Goal: Information Seeking & Learning: Learn about a topic

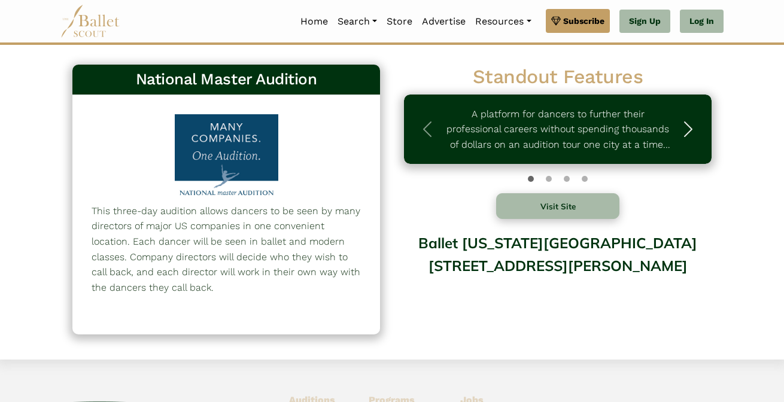
click at [696, 124] on span "button" at bounding box center [687, 129] width 19 height 19
click at [689, 129] on span "button" at bounding box center [687, 129] width 19 height 19
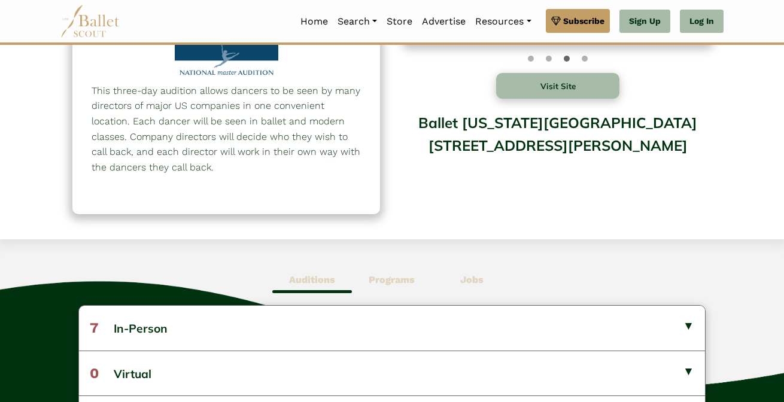
scroll to position [308, 0]
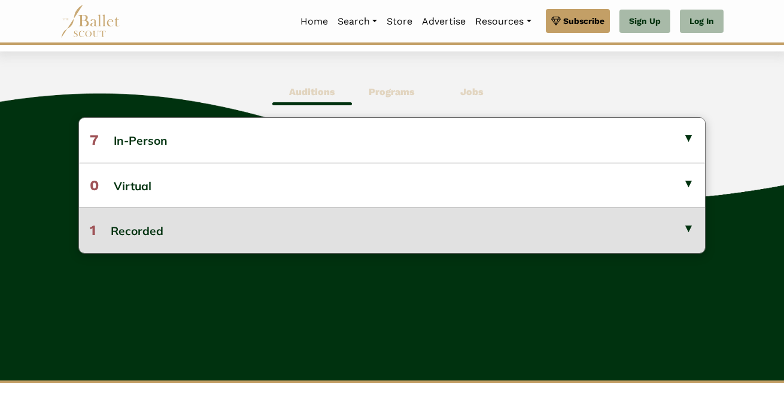
click at [275, 221] on button "1 Recorded" at bounding box center [392, 230] width 626 height 45
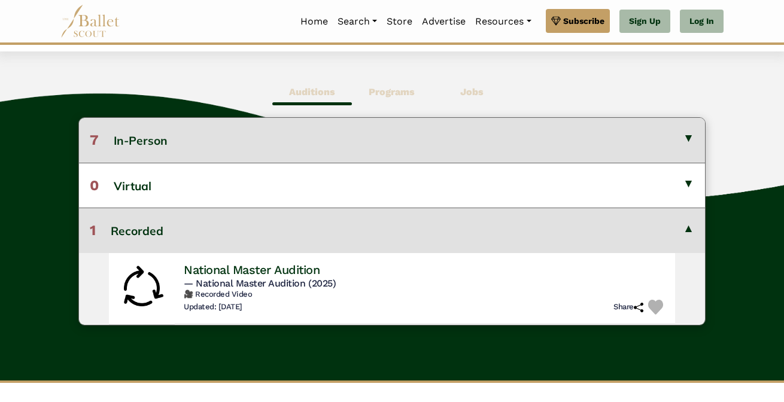
click at [347, 141] on button "7 In-Person" at bounding box center [392, 140] width 626 height 44
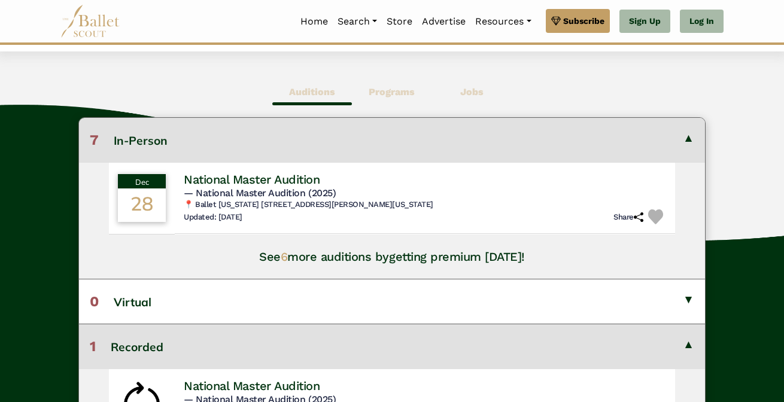
click at [337, 128] on button "7 In-Person" at bounding box center [392, 140] width 626 height 44
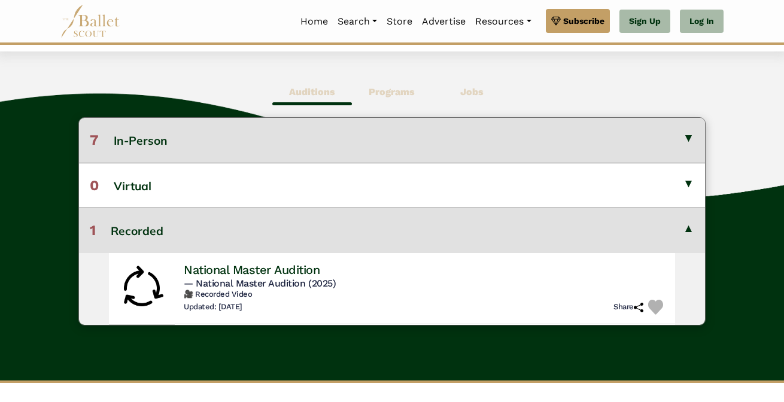
scroll to position [272, 0]
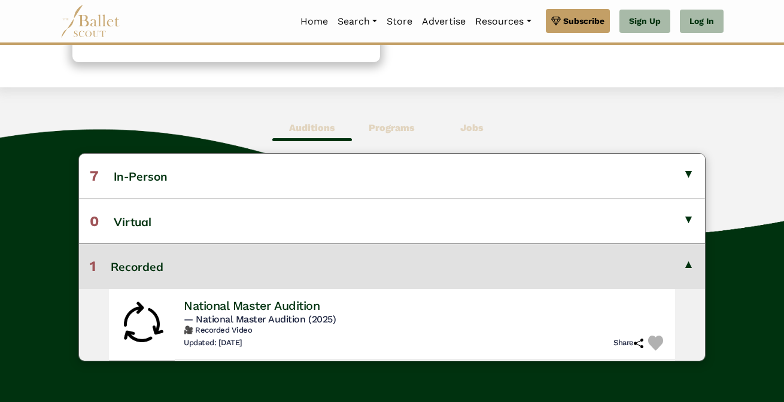
click at [379, 124] on b "Programs" at bounding box center [391, 127] width 46 height 11
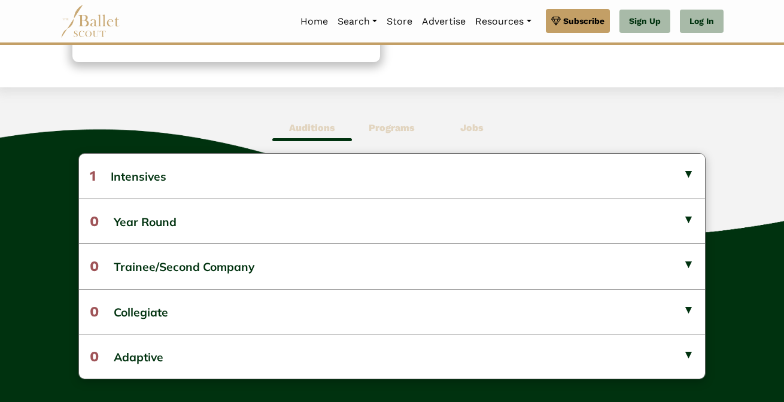
click at [325, 128] on b "Auditions" at bounding box center [312, 127] width 46 height 11
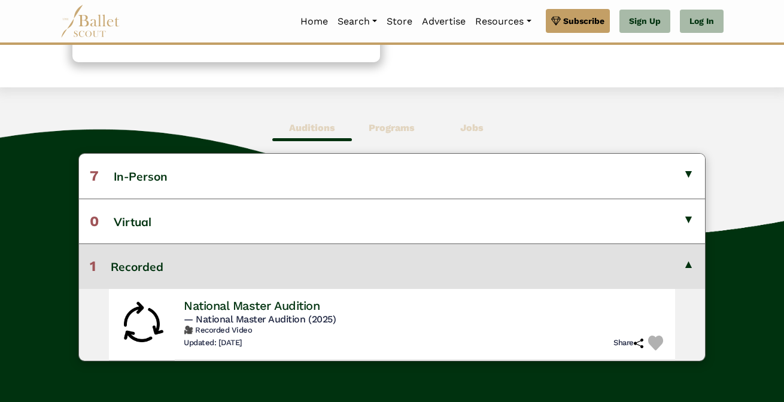
click at [469, 122] on b "Jobs" at bounding box center [471, 127] width 23 height 11
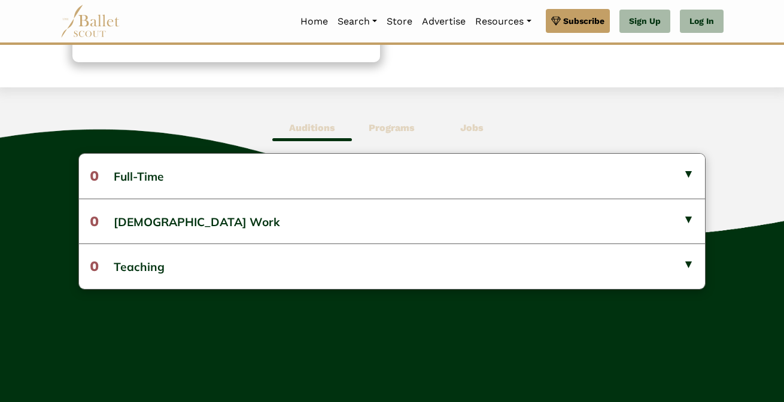
click at [407, 125] on b "Programs" at bounding box center [391, 127] width 46 height 11
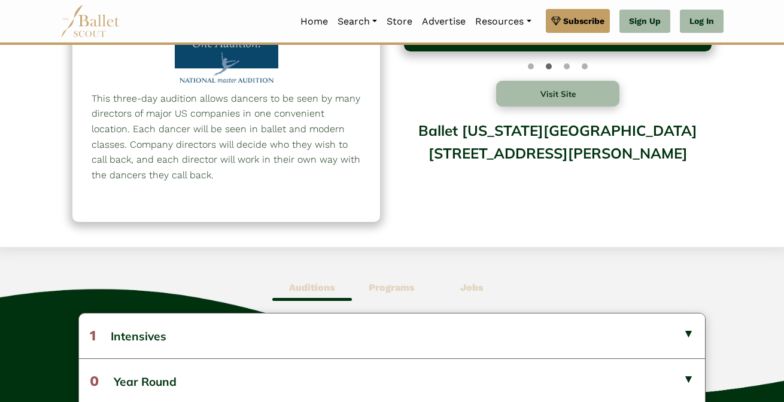
scroll to position [0, 0]
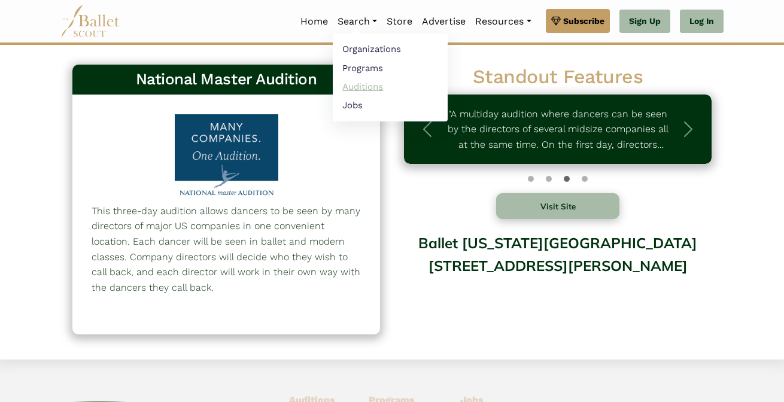
click at [362, 83] on link "Auditions" at bounding box center [390, 86] width 115 height 19
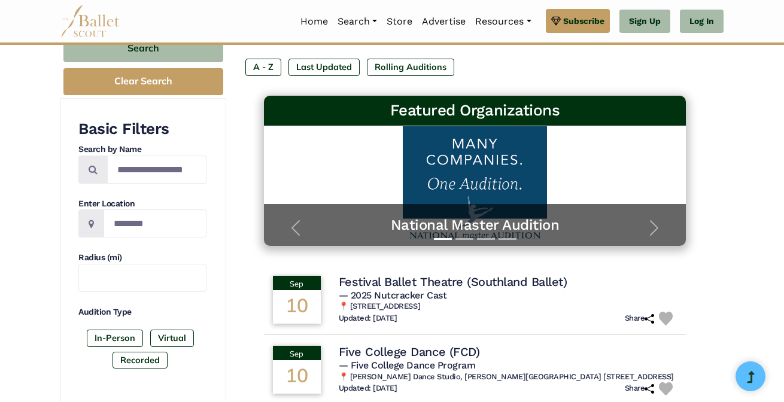
scroll to position [135, 0]
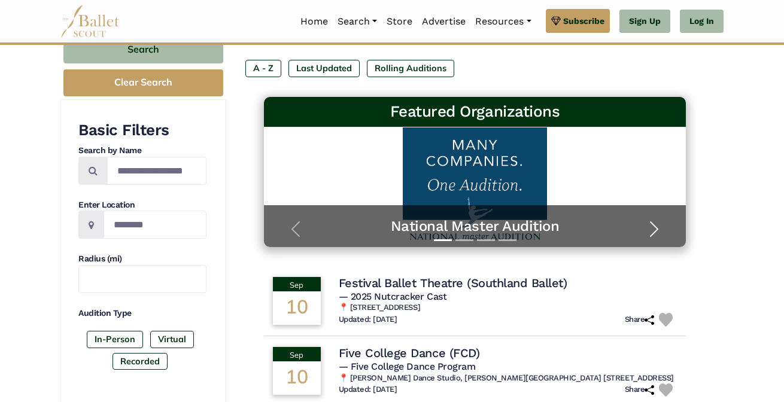
click at [663, 224] on button "Next" at bounding box center [653, 229] width 63 height 36
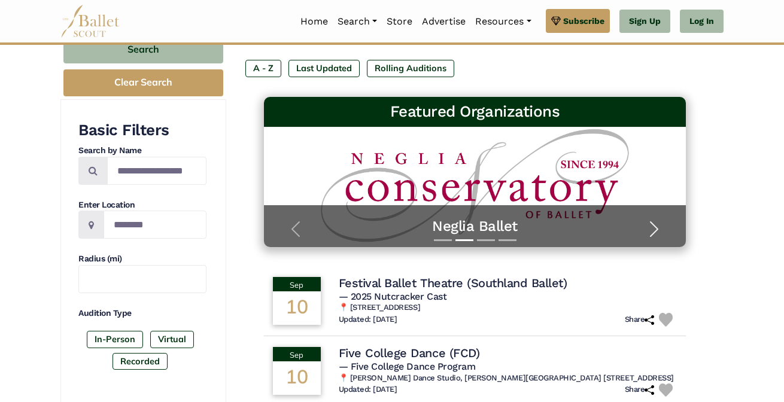
click at [656, 233] on span "button" at bounding box center [653, 229] width 19 height 19
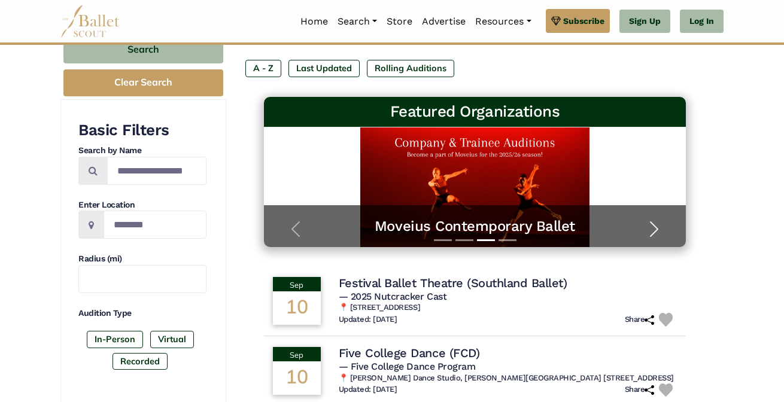
click at [656, 233] on span "button" at bounding box center [653, 229] width 19 height 19
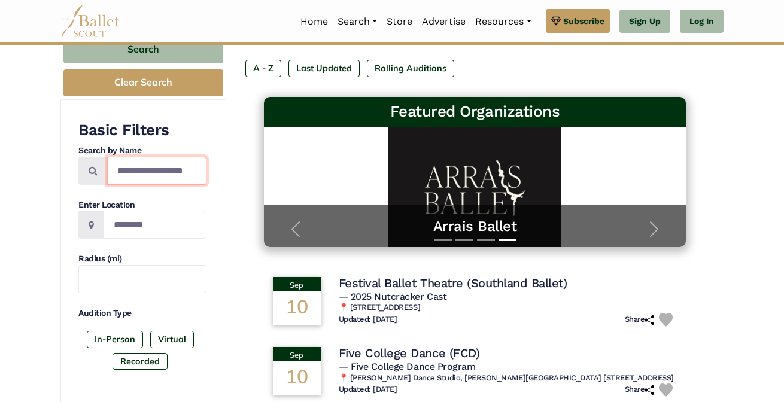
click at [152, 170] on input "Search by names..." at bounding box center [156, 171] width 99 height 28
type input "**********"
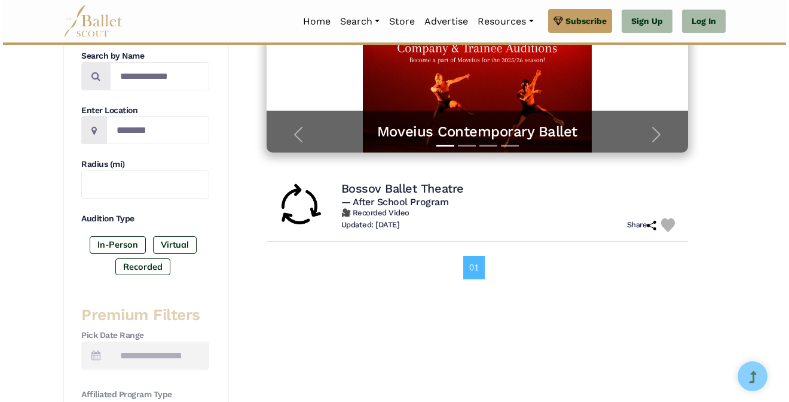
scroll to position [309, 0]
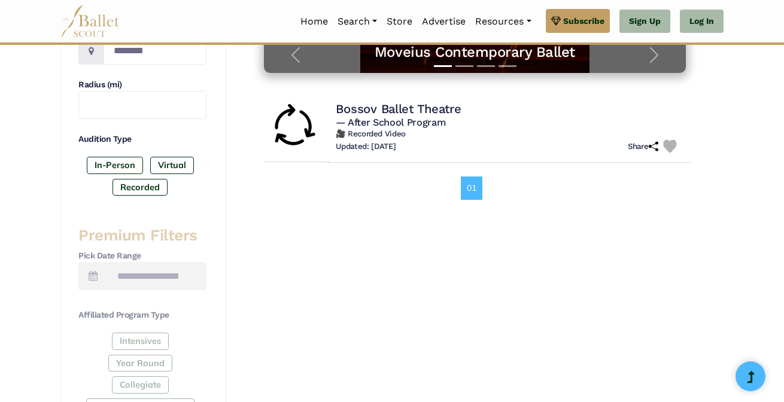
click at [459, 139] on div "Updated: [DATE] Share" at bounding box center [508, 146] width 345 height 14
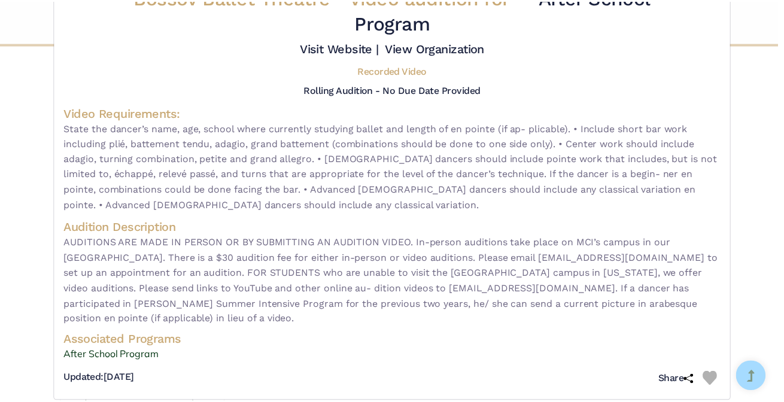
scroll to position [0, 0]
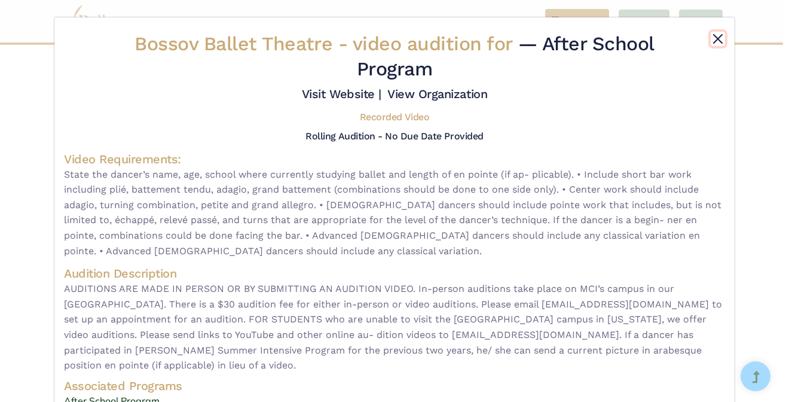
click at [714, 35] on button "Close" at bounding box center [718, 39] width 14 height 14
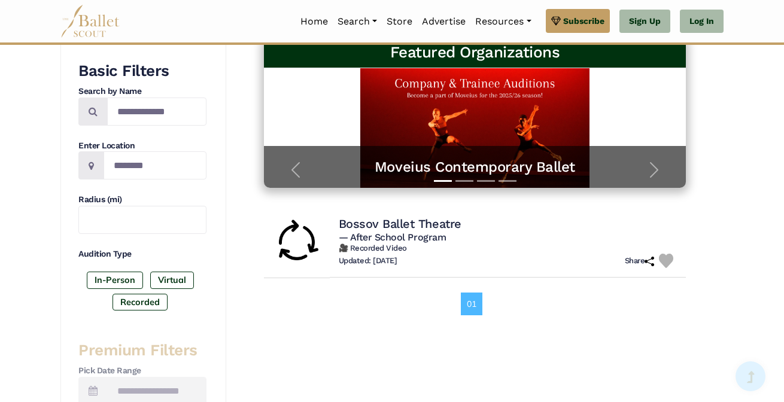
scroll to position [194, 0]
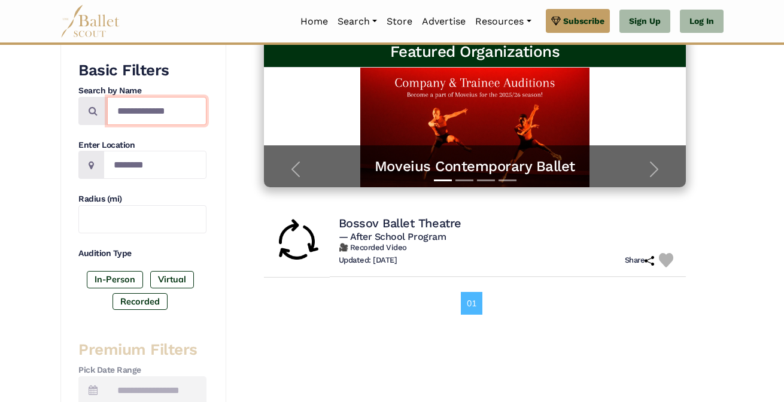
drag, startPoint x: 187, startPoint y: 121, endPoint x: 107, endPoint y: 102, distance: 81.8
click at [107, 102] on input "**********" at bounding box center [156, 111] width 99 height 28
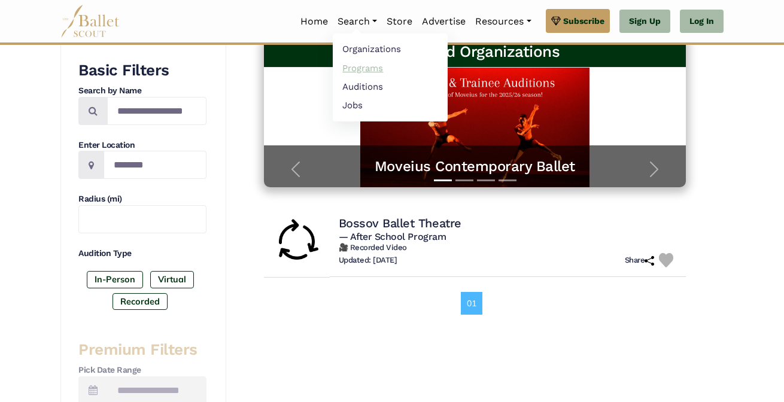
click at [358, 66] on link "Programs" at bounding box center [390, 68] width 115 height 19
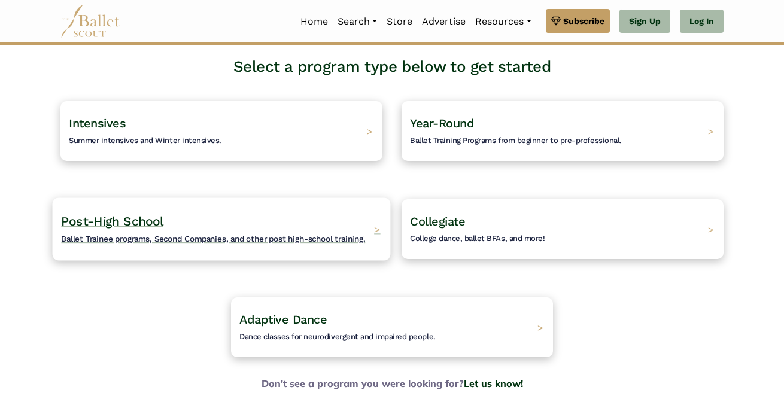
scroll to position [90, 0]
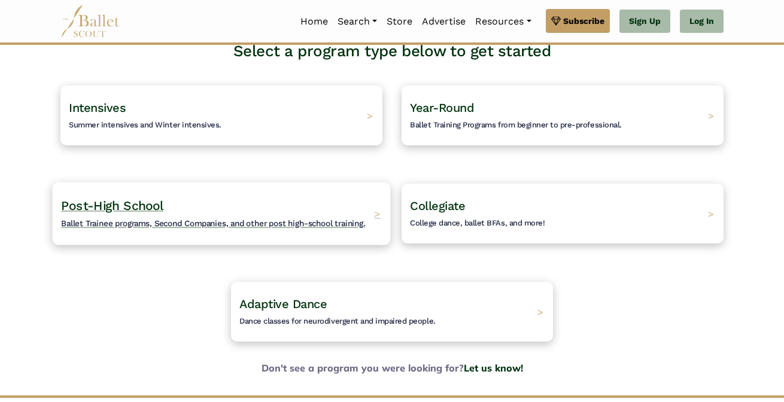
click at [258, 216] on h4 "Post-High School Ballet Trainee programs, Second Companies, and other post high…" at bounding box center [213, 213] width 304 height 33
click at [298, 212] on h4 "Post-High School Ballet Trainee programs, Second Companies, and other post high…" at bounding box center [213, 213] width 304 height 33
click at [352, 230] on h4 "Post-High School Ballet Trainee programs, Second Companies, and other post high…" at bounding box center [213, 213] width 304 height 33
click at [339, 227] on span "Ballet Trainee programs, Second Companies, and other post high-school training." at bounding box center [213, 223] width 304 height 10
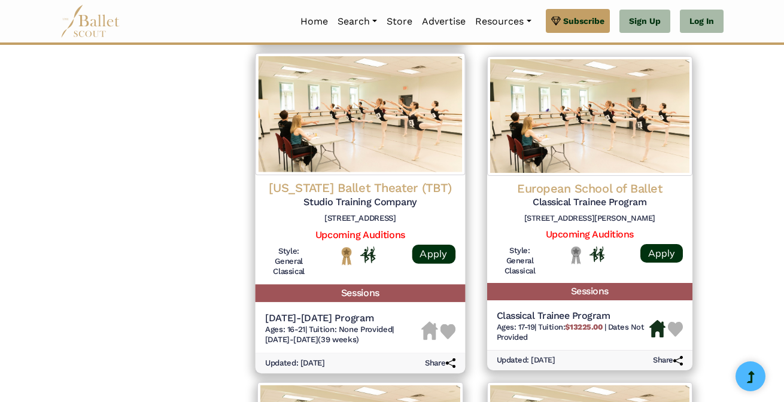
scroll to position [1231, 0]
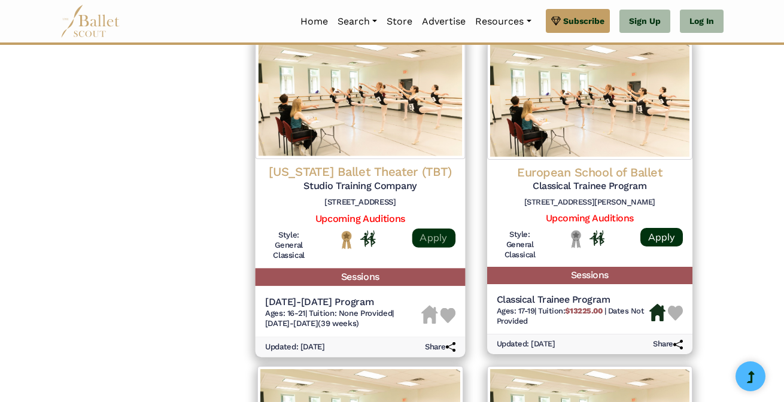
click at [428, 237] on link "Apply" at bounding box center [432, 237] width 43 height 19
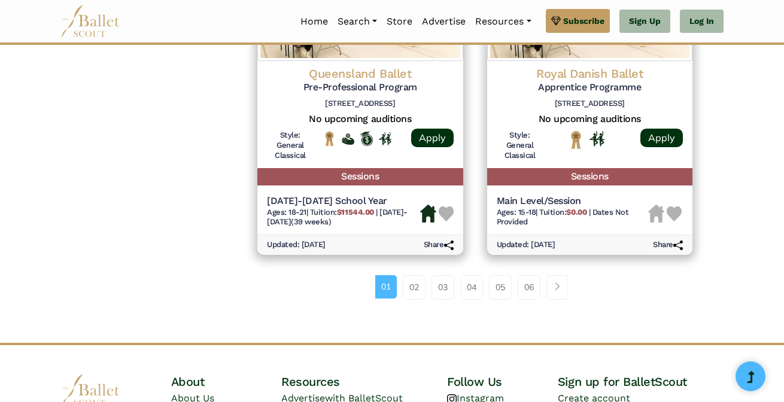
scroll to position [1655, 0]
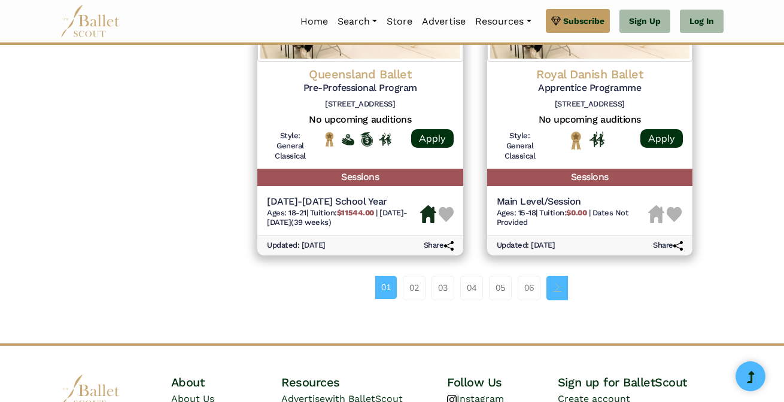
click at [559, 281] on link "Page navigation example" at bounding box center [557, 288] width 22 height 24
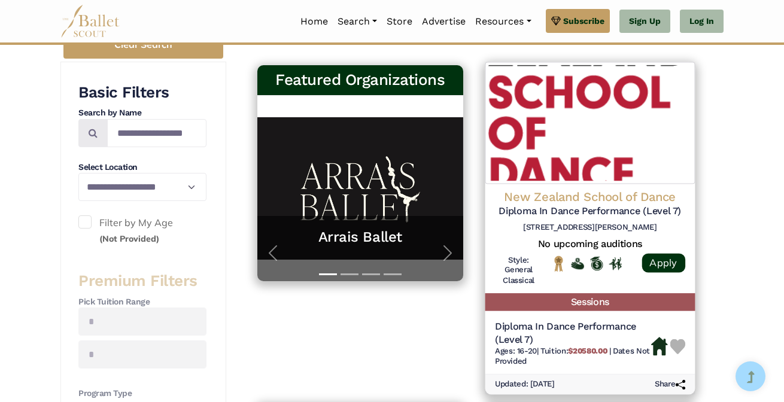
scroll to position [208, 0]
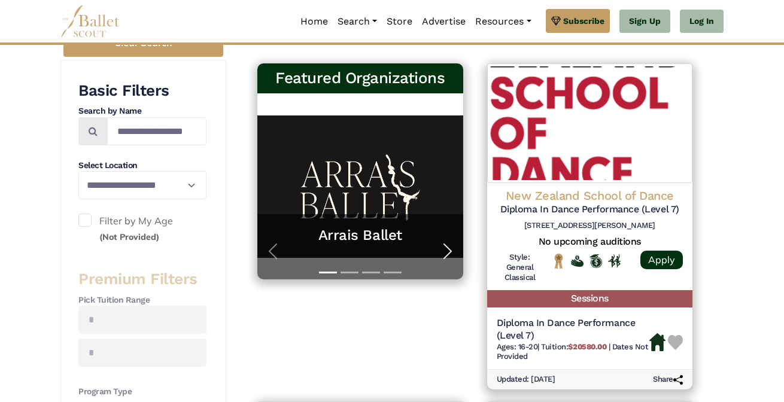
click at [441, 248] on span "button" at bounding box center [447, 251] width 19 height 19
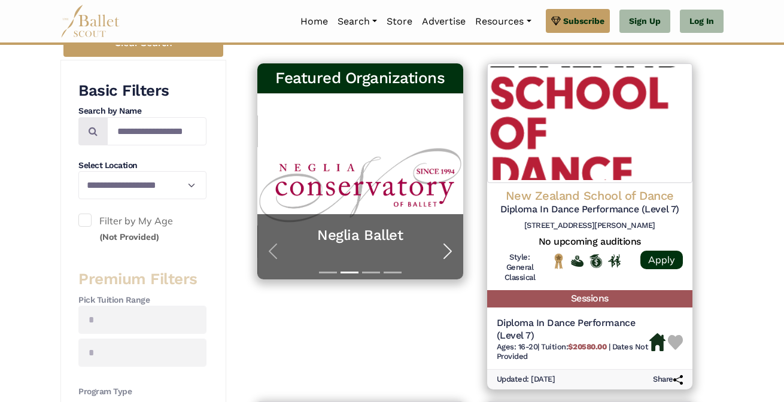
click at [441, 248] on span "button" at bounding box center [447, 251] width 19 height 19
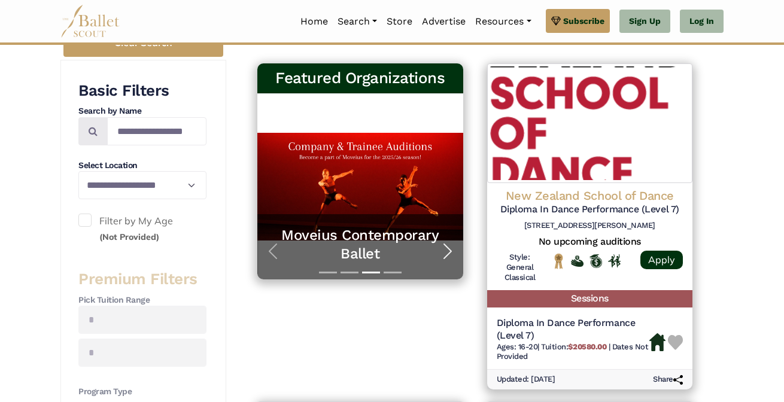
click at [441, 248] on span "button" at bounding box center [447, 251] width 19 height 19
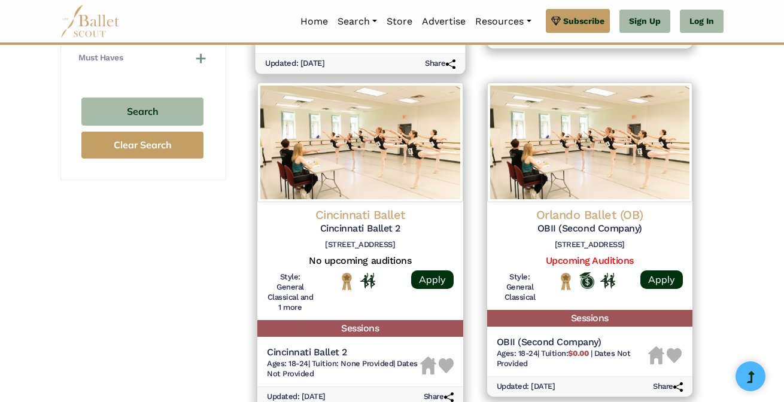
scroll to position [883, 0]
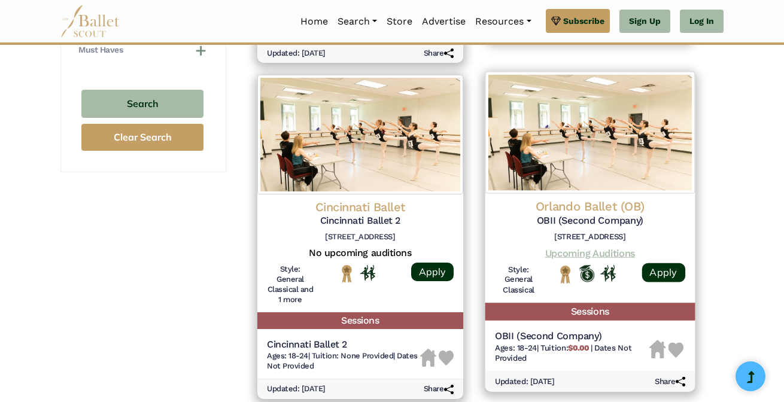
click at [571, 257] on link "Upcoming Auditions" at bounding box center [589, 252] width 90 height 11
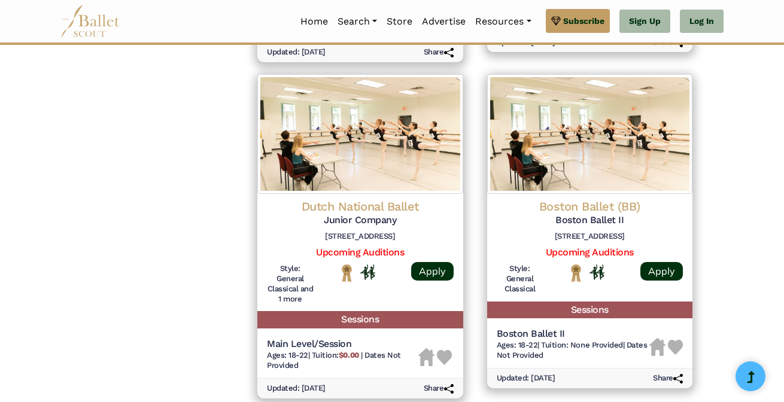
scroll to position [1557, 0]
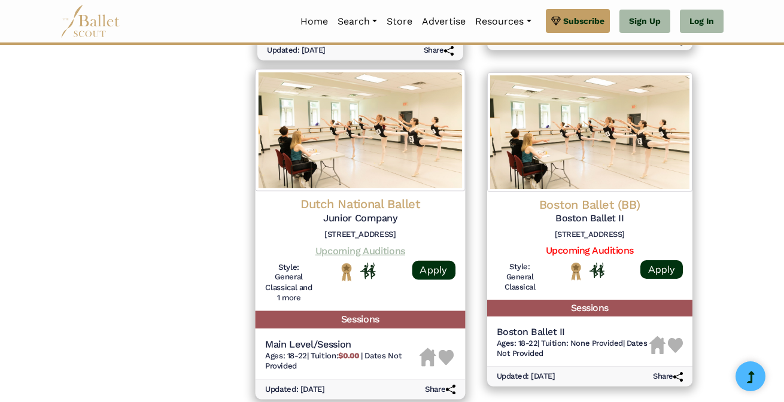
click at [377, 251] on link "Upcoming Auditions" at bounding box center [360, 250] width 90 height 11
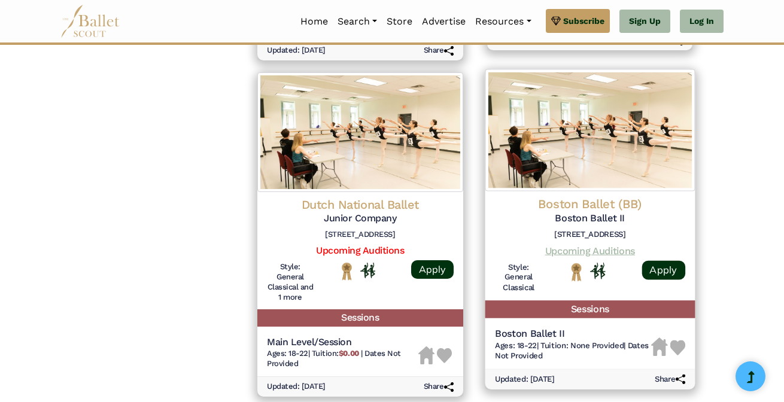
click at [606, 253] on link "Upcoming Auditions" at bounding box center [589, 250] width 90 height 11
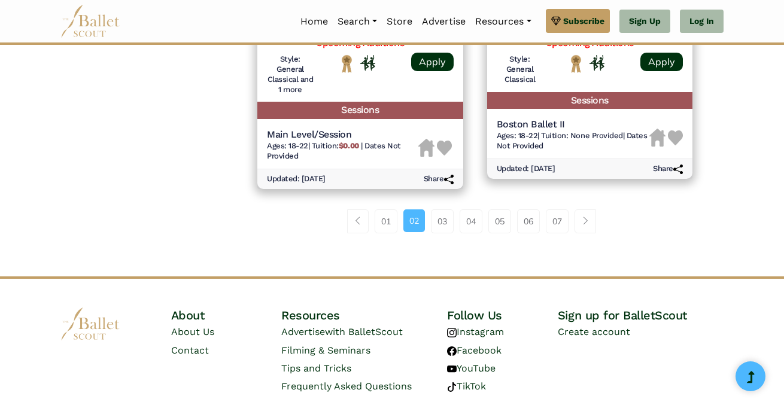
scroll to position [1788, 0]
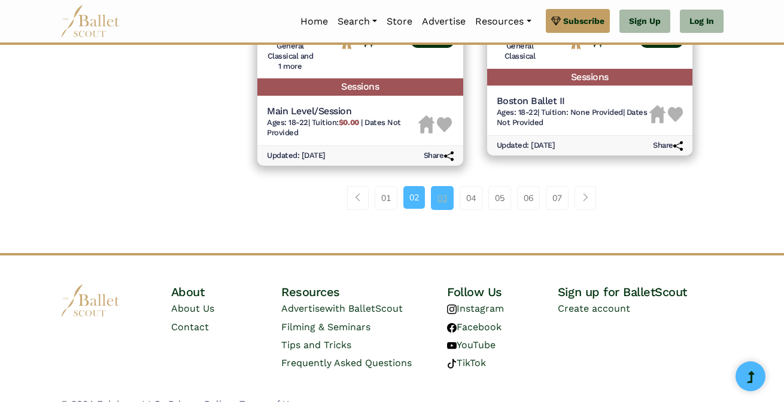
click at [443, 203] on link "03" at bounding box center [442, 198] width 23 height 24
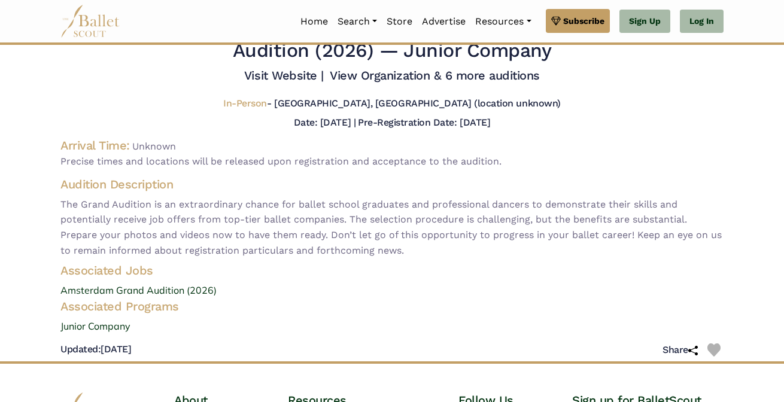
scroll to position [28, 0]
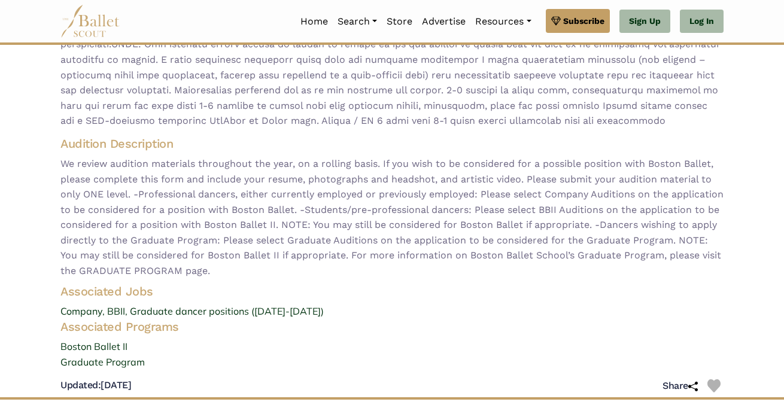
scroll to position [158, 0]
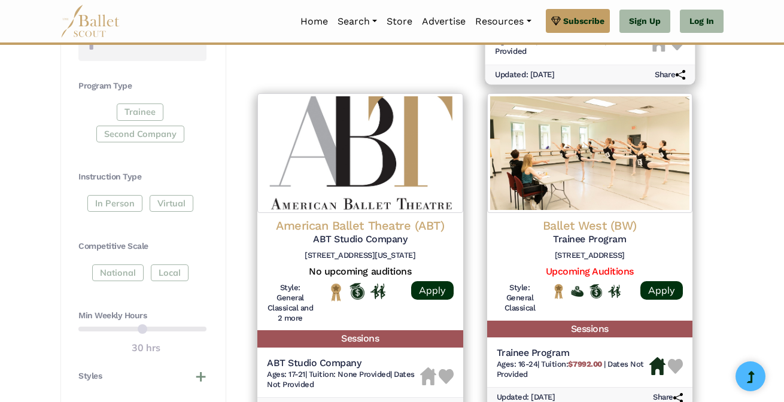
scroll to position [514, 0]
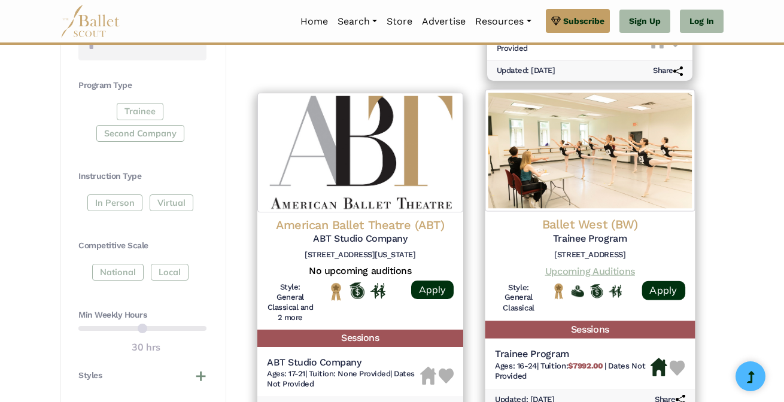
click at [614, 267] on link "Upcoming Auditions" at bounding box center [589, 270] width 90 height 11
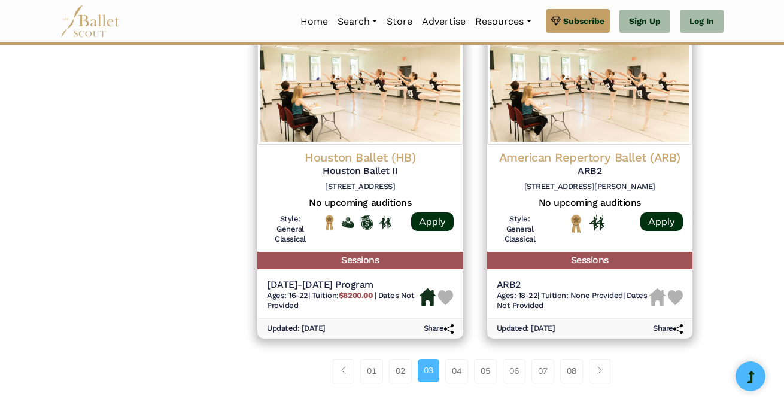
scroll to position [1621, 0]
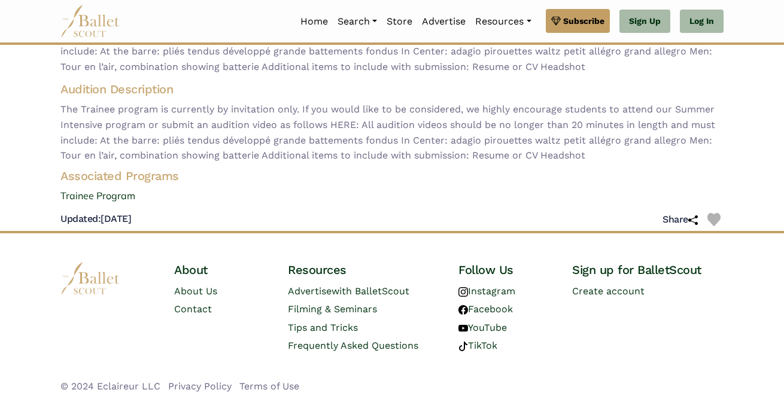
scroll to position [158, 0]
